Goal: Task Accomplishment & Management: Manage account settings

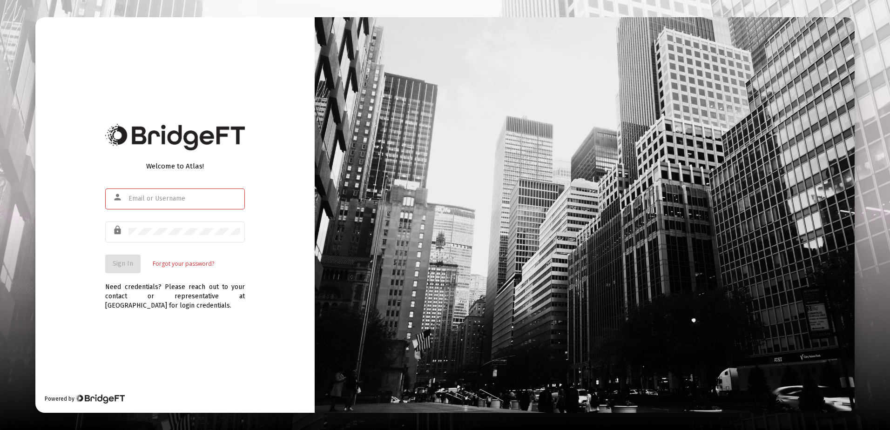
type input "[PERSON_NAME][EMAIL_ADDRESS][DOMAIN_NAME]"
click at [224, 324] on div "Welcome to Atlas! person [PERSON_NAME][EMAIL_ADDRESS][DOMAIN_NAME] lock Sign In…" at bounding box center [174, 215] width 279 height 396
click at [128, 261] on span "Sign In" at bounding box center [123, 264] width 20 height 8
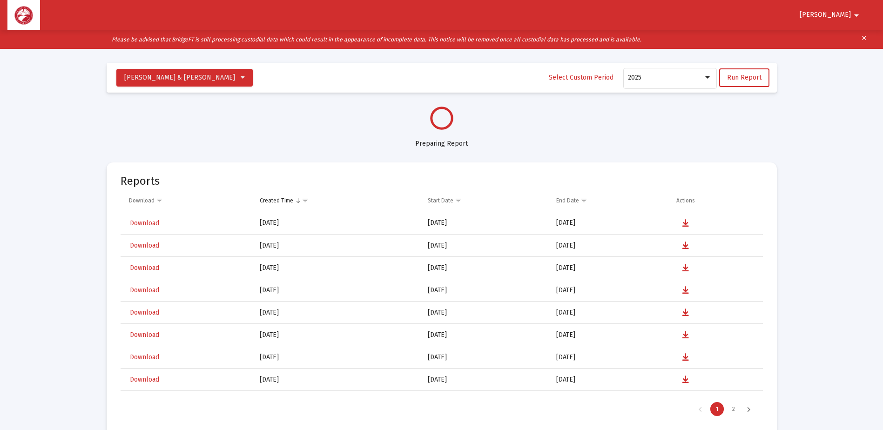
select select "View all"
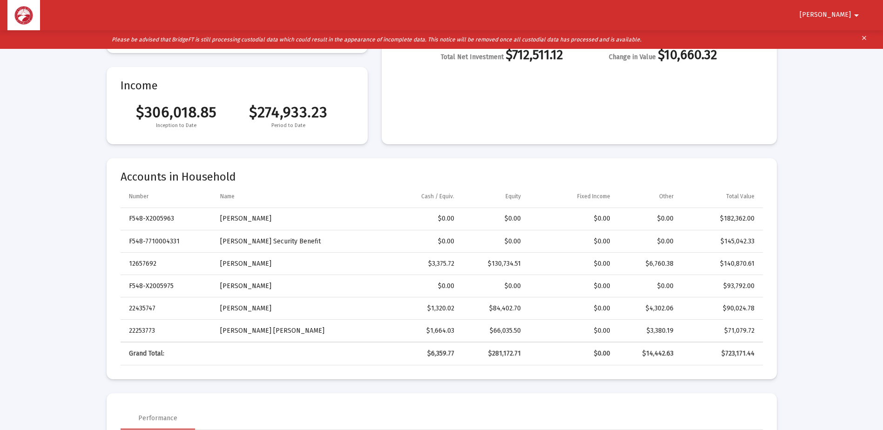
scroll to position [186, 0]
click at [836, 8] on button "[PERSON_NAME]" at bounding box center [830, 15] width 85 height 19
click at [836, 35] on button "Logout" at bounding box center [845, 39] width 52 height 22
